Goal: Information Seeking & Learning: Find specific fact

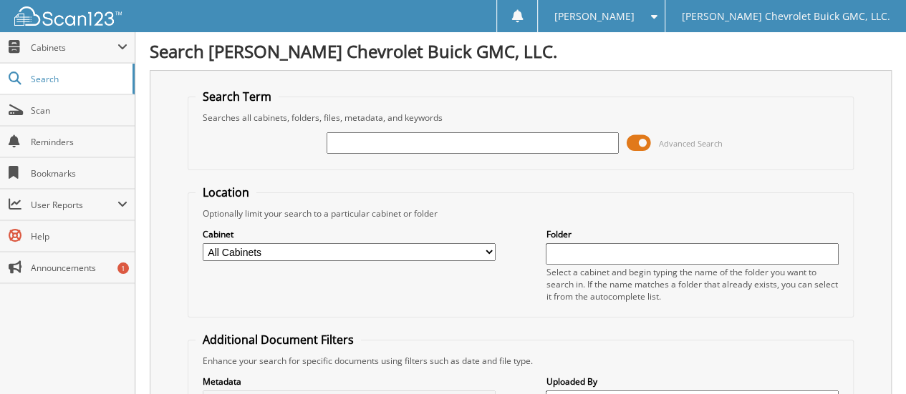
click at [337, 249] on select "All Cabinets ACCOUNTS PAYABLE CAR DEALS EXTENDED WARRANTY & 3M PARTS SERVICE RO…" at bounding box center [349, 252] width 293 height 18
select select "32629"
click at [203, 243] on select "All Cabinets ACCOUNTS PAYABLE CAR DEALS EXTENDED WARRANTY & 3M PARTS SERVICE RO…" at bounding box center [349, 252] width 293 height 18
click at [355, 141] on input "text" at bounding box center [472, 142] width 293 height 21
type input "16616"
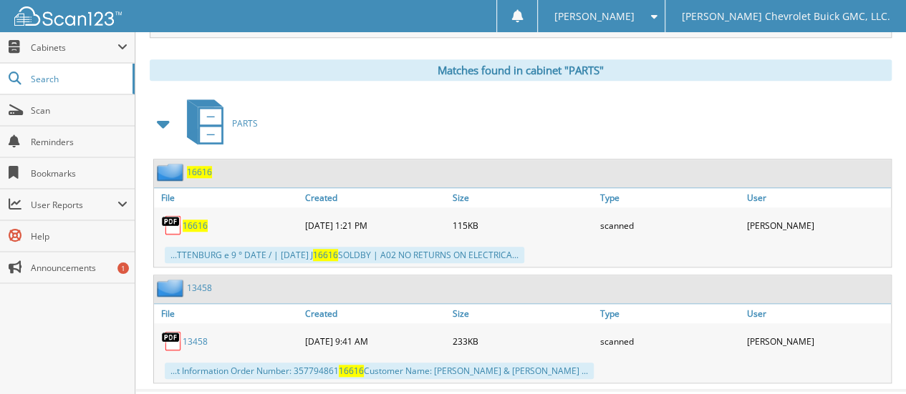
scroll to position [604, 0]
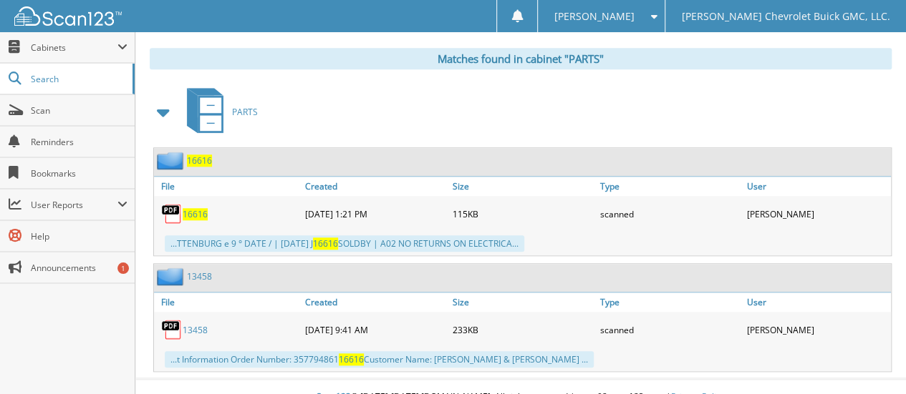
click at [190, 208] on span "16616" at bounding box center [195, 214] width 25 height 12
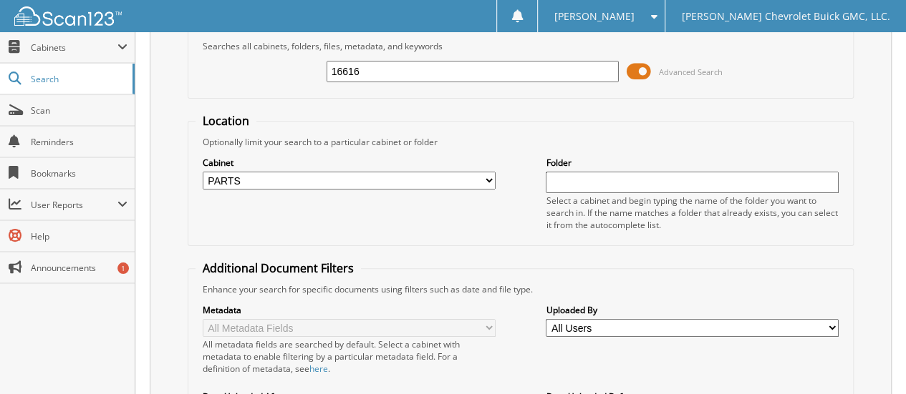
scroll to position [0, 0]
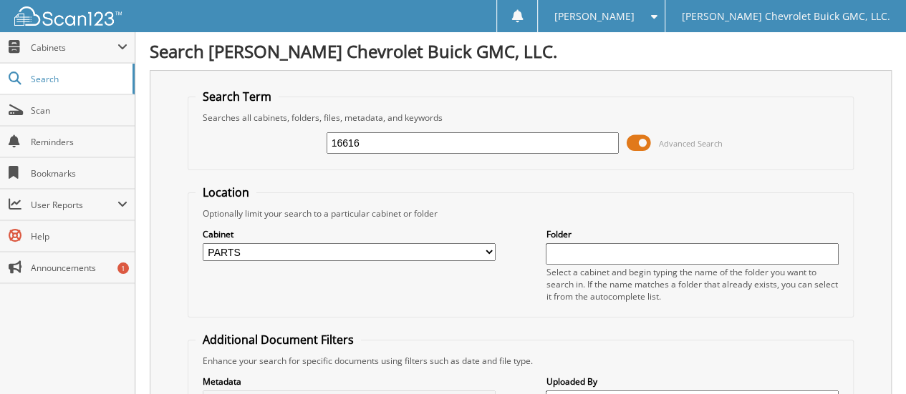
click at [367, 140] on input "16616" at bounding box center [472, 142] width 293 height 21
type input "16615"
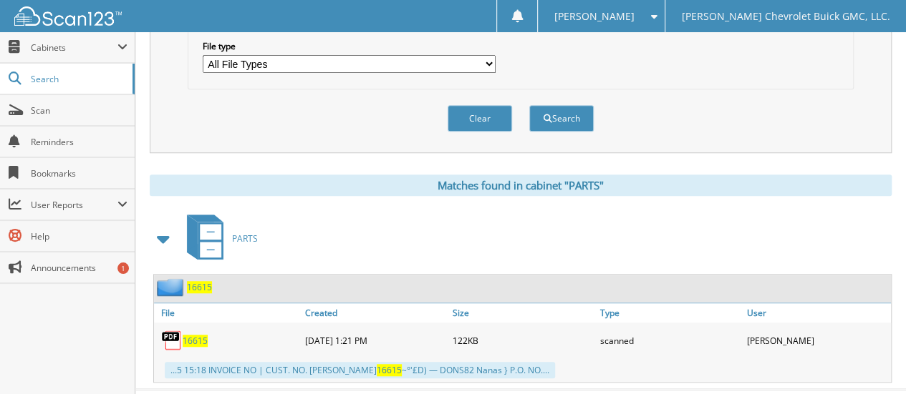
scroll to position [491, 0]
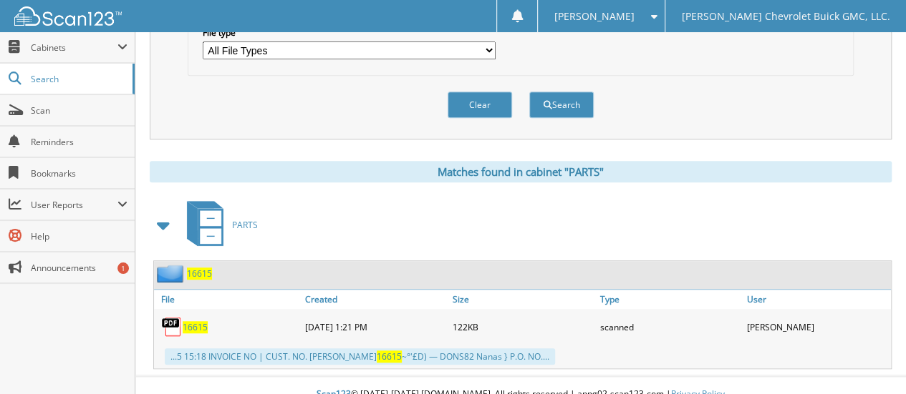
click at [192, 321] on span "16615" at bounding box center [195, 327] width 25 height 12
click at [47, 112] on span "Scan" at bounding box center [79, 111] width 97 height 12
